Goal: Task Accomplishment & Management: Complete application form

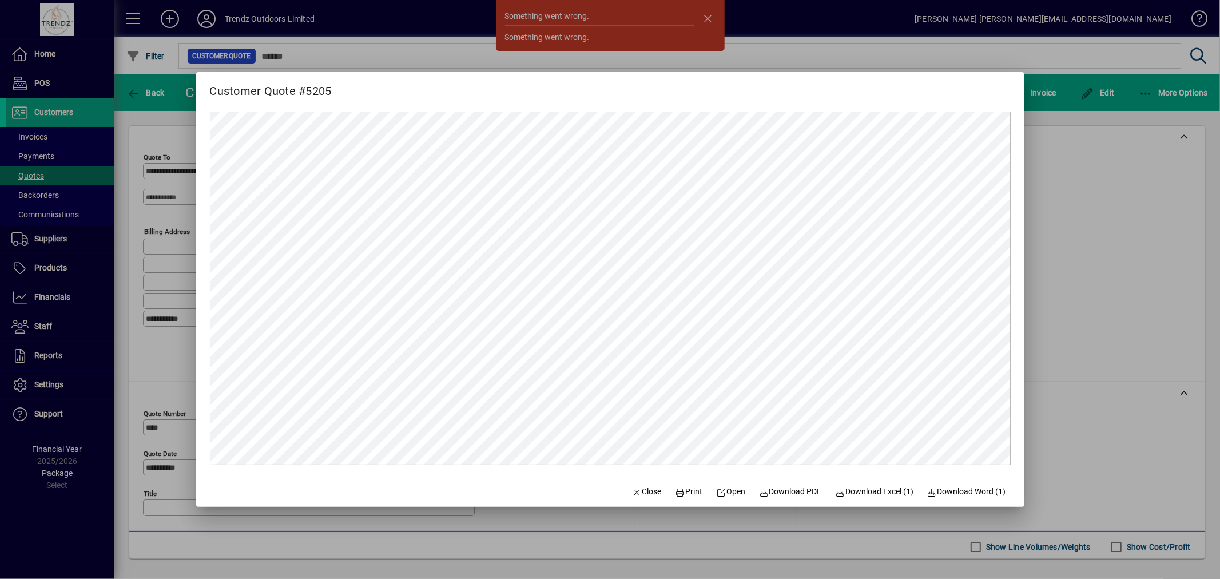
click at [1132, 280] on div at bounding box center [610, 289] width 1220 height 579
